Goal: Task Accomplishment & Management: Use online tool/utility

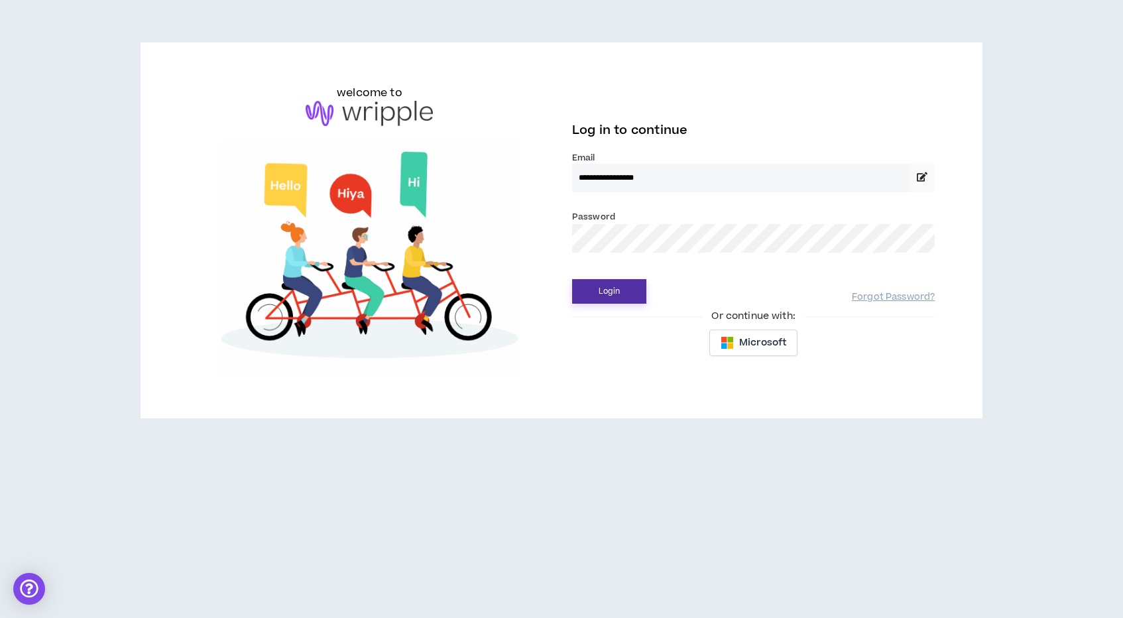
click at [623, 296] on button "Login" at bounding box center [609, 291] width 74 height 25
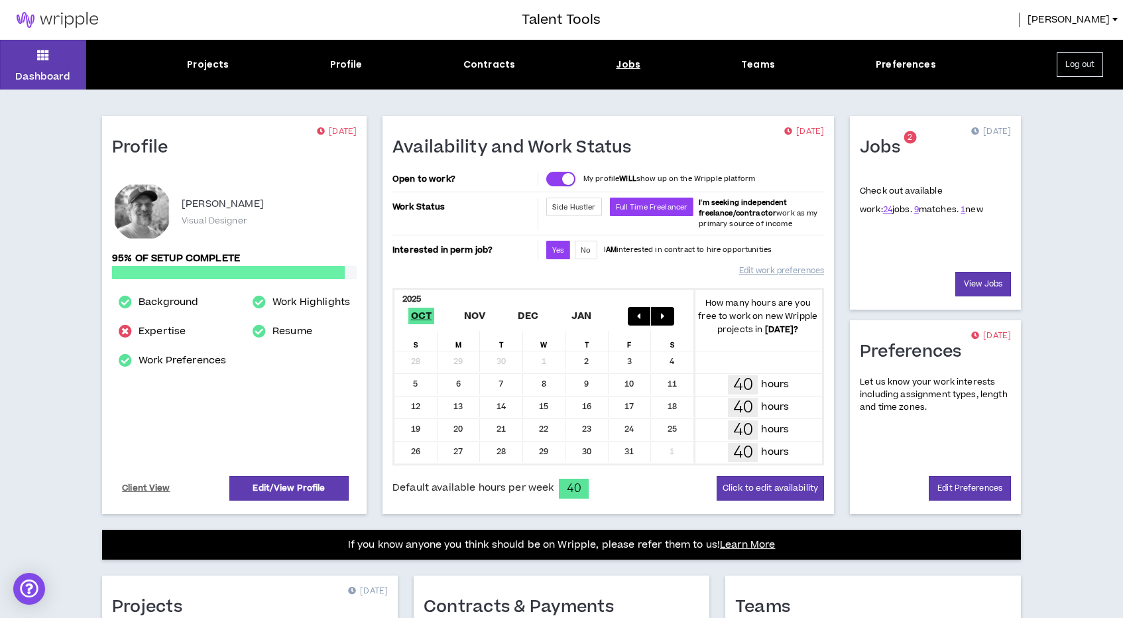
click at [621, 64] on div "Jobs" at bounding box center [628, 65] width 25 height 14
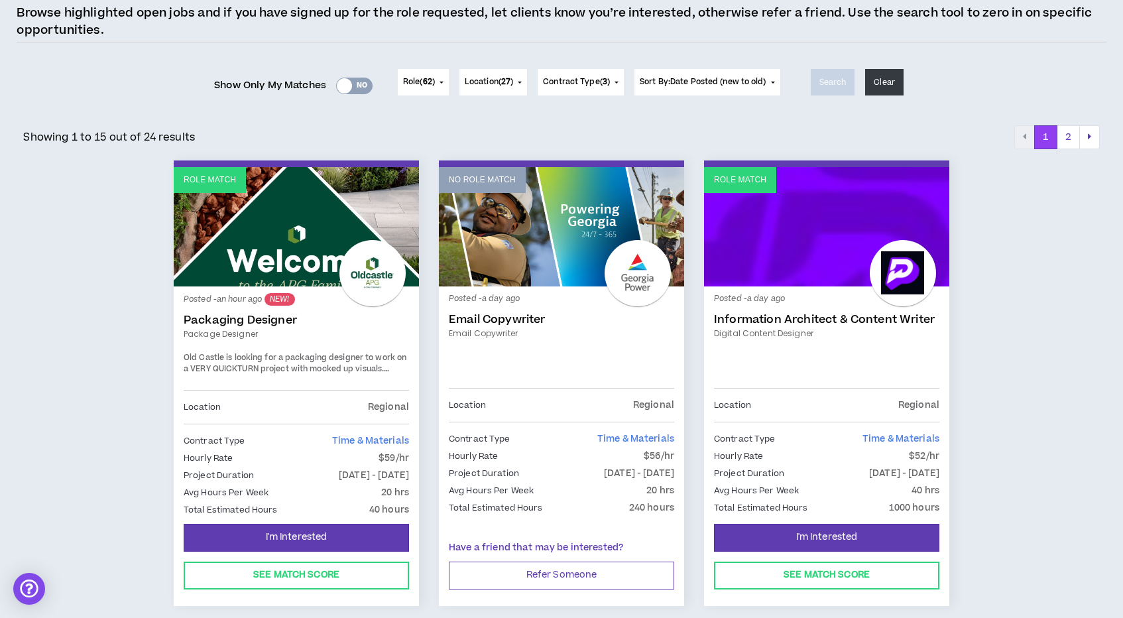
scroll to position [117, 0]
click at [347, 283] on div at bounding box center [372, 272] width 66 height 66
